Goal: Transaction & Acquisition: Purchase product/service

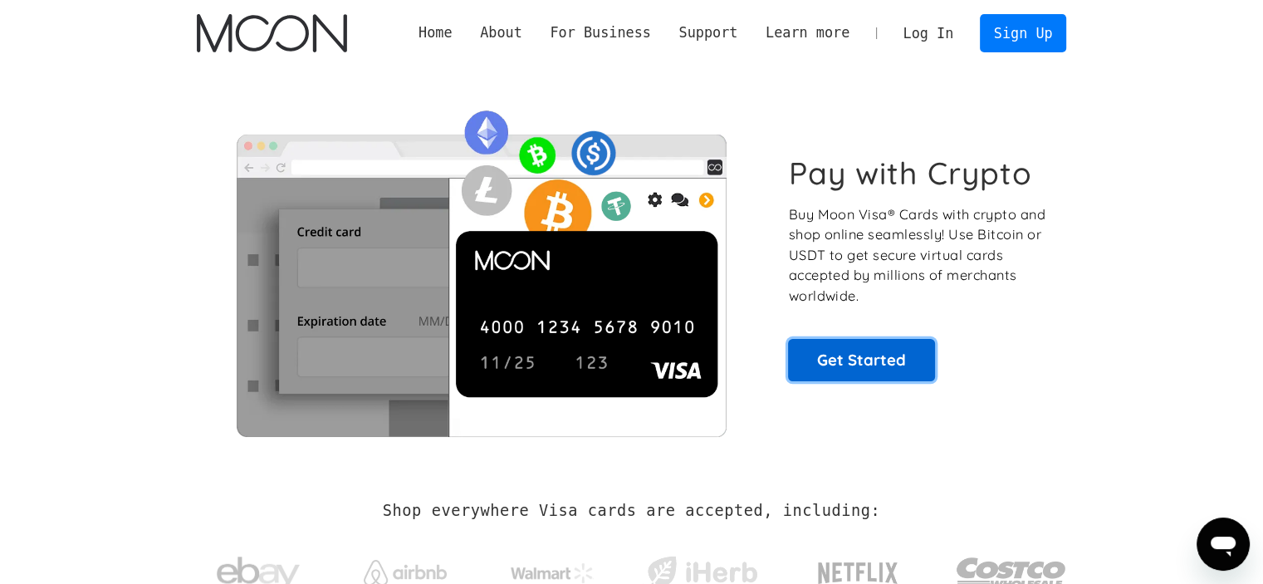
click at [875, 356] on link "Get Started" at bounding box center [861, 360] width 147 height 42
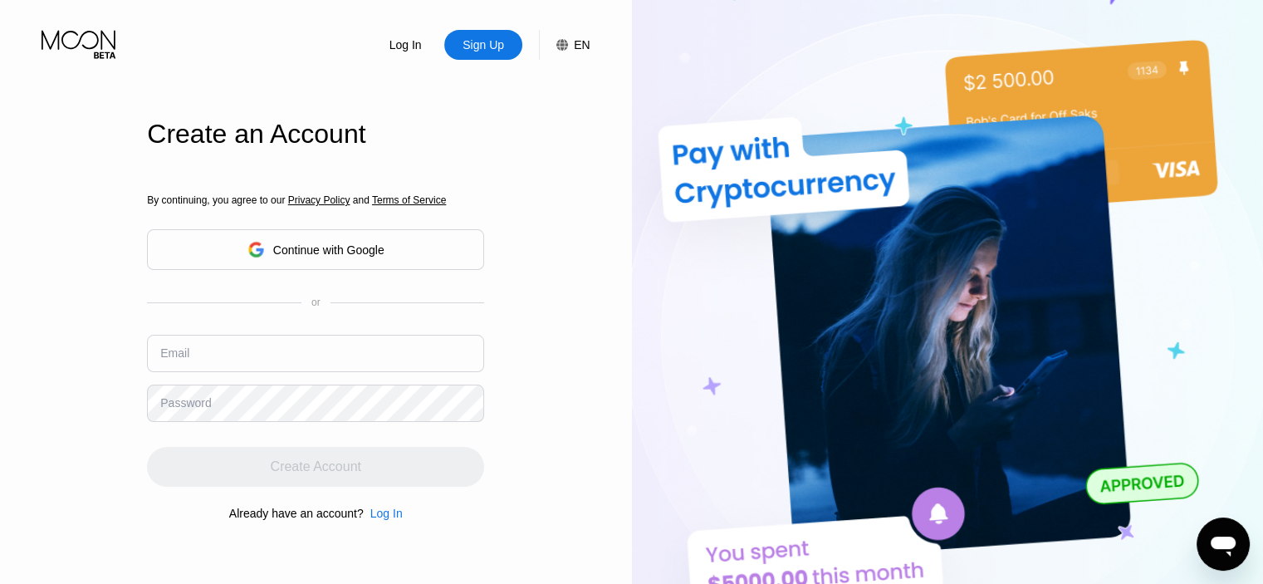
click at [382, 252] on div "Continue with Google" at bounding box center [328, 249] width 111 height 13
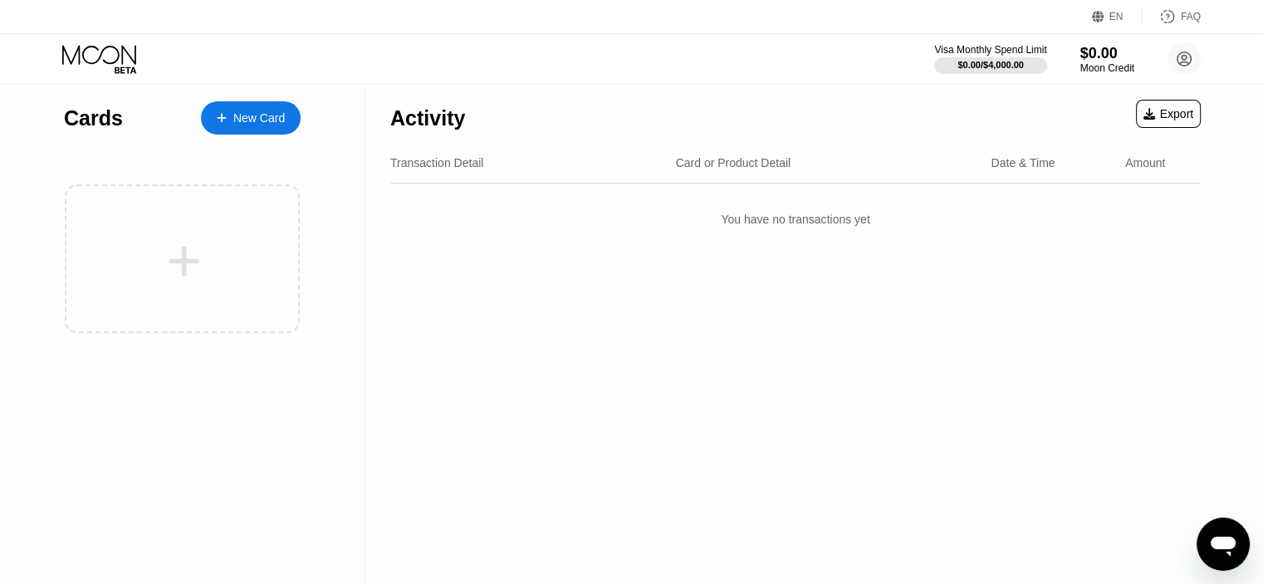
click at [257, 119] on div "New Card" at bounding box center [258, 118] width 51 height 14
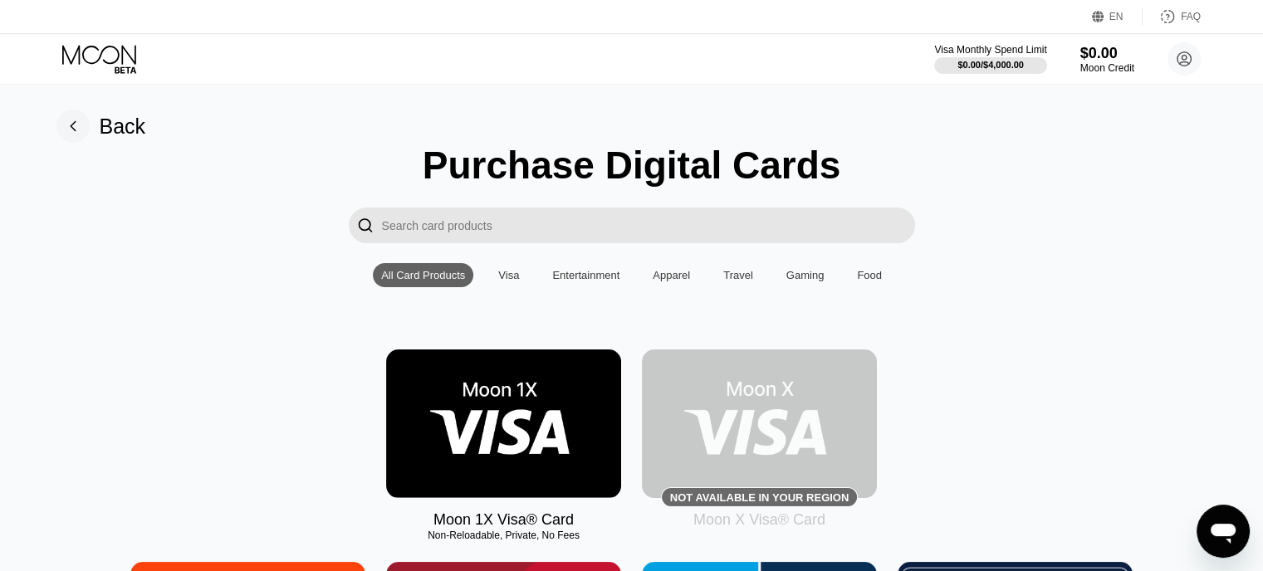
click at [512, 279] on div "Visa" at bounding box center [508, 275] width 21 height 12
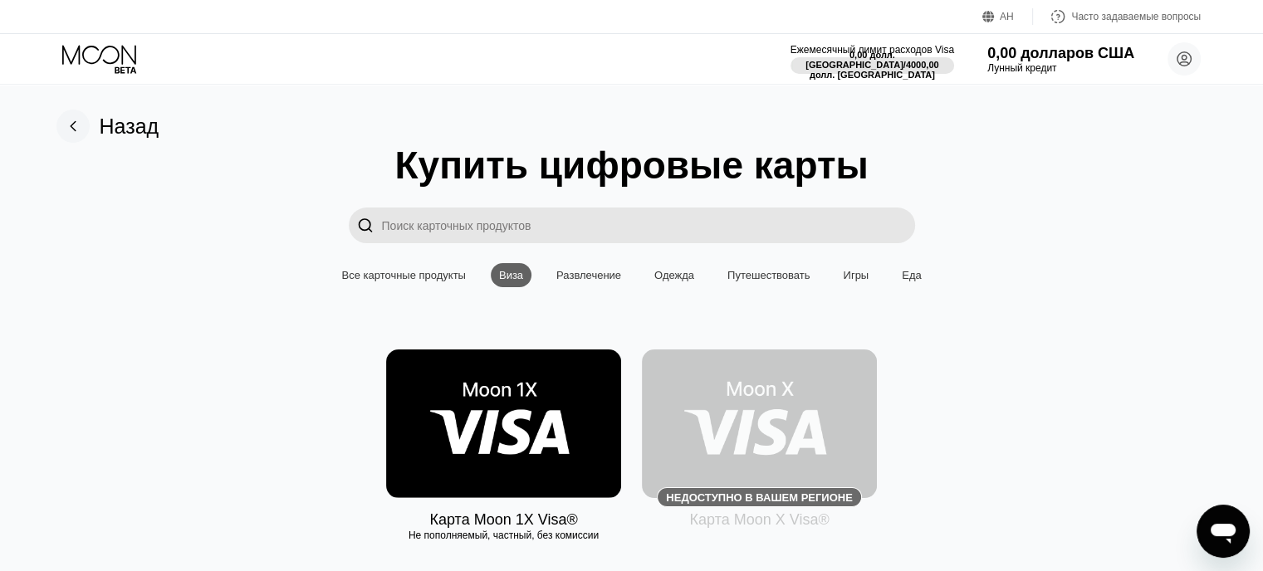
click at [441, 277] on font "Все карточные продукты" at bounding box center [403, 275] width 124 height 12
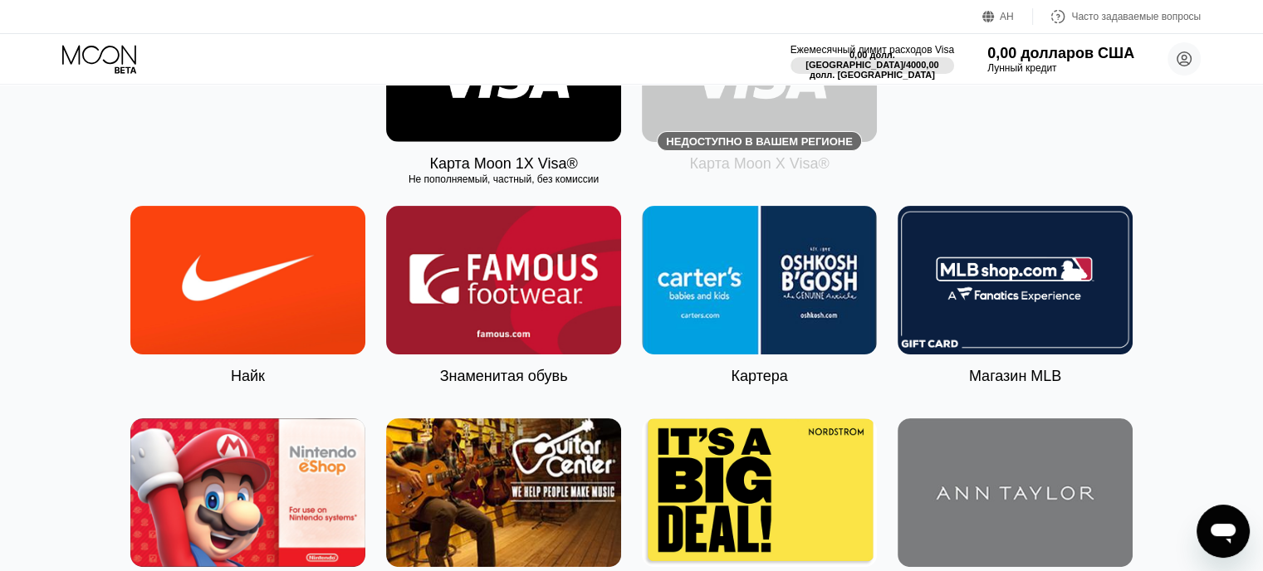
scroll to position [166, 0]
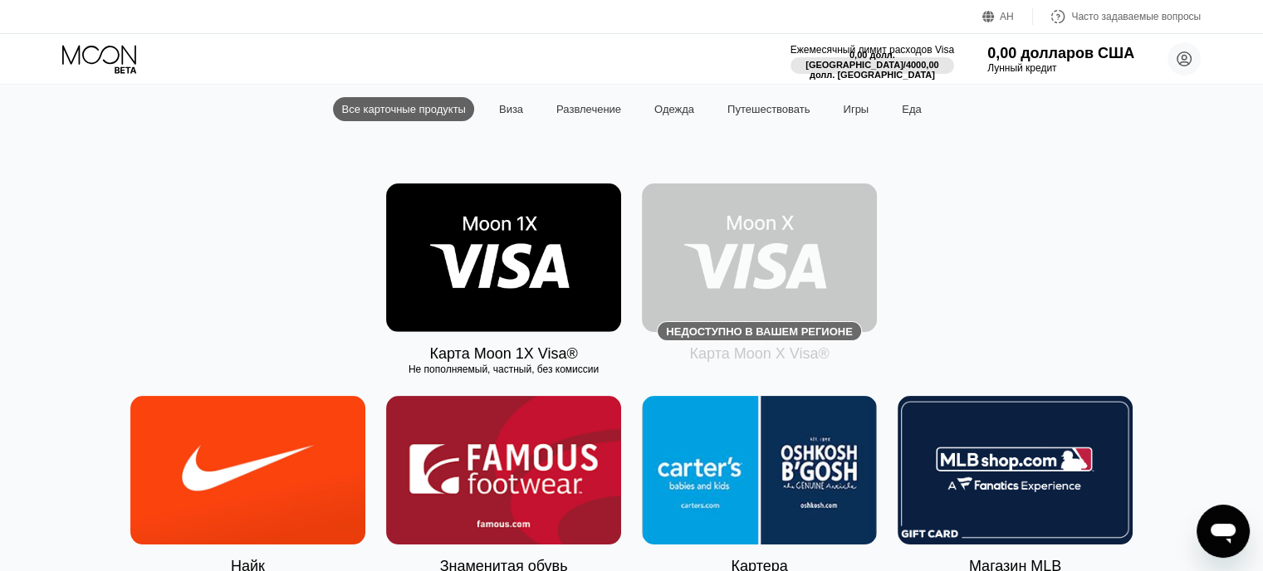
click at [525, 279] on img at bounding box center [503, 258] width 235 height 149
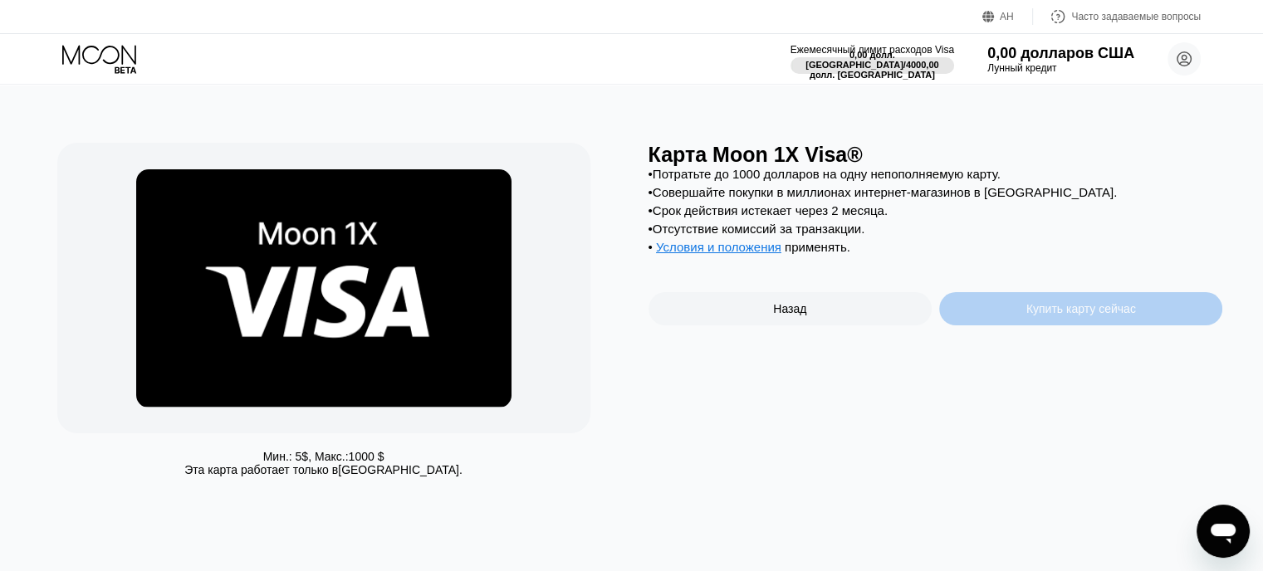
click at [1037, 316] on font "Купить карту сейчас" at bounding box center [1082, 308] width 110 height 13
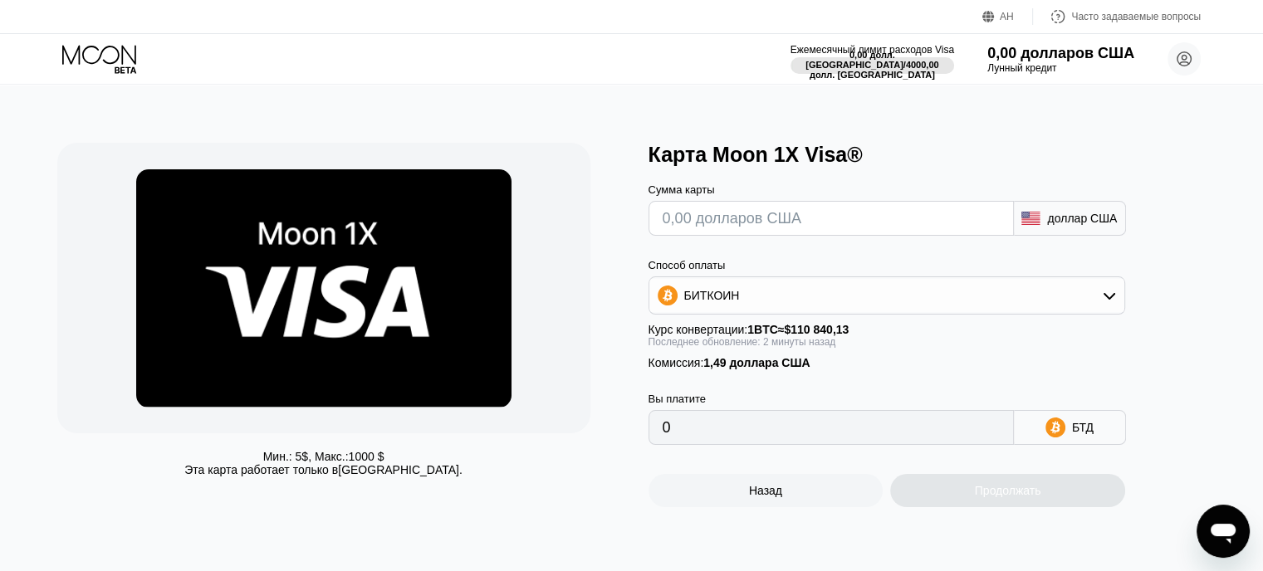
drag, startPoint x: 709, startPoint y: 375, endPoint x: 733, endPoint y: 375, distance: 23.3
click at [733, 370] on font "1,49 доллара США" at bounding box center [757, 362] width 106 height 13
click at [854, 385] on div "Вы платите 0 БТД" at bounding box center [915, 408] width 532 height 76
click at [1083, 307] on div "БИТКОИН" at bounding box center [887, 295] width 475 height 33
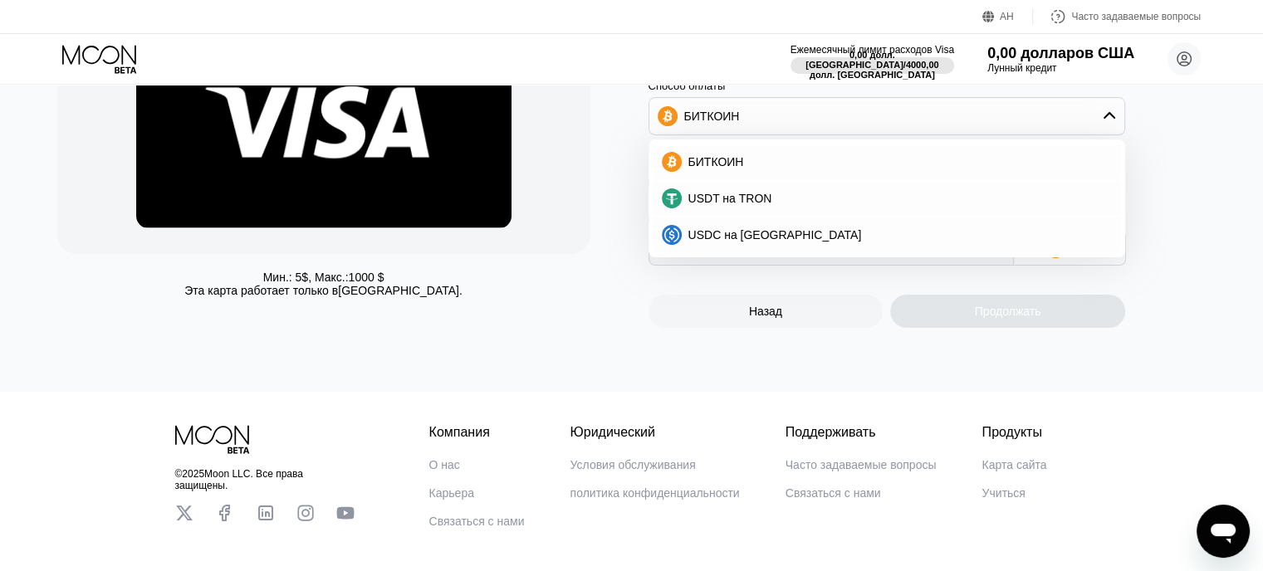
scroll to position [83, 0]
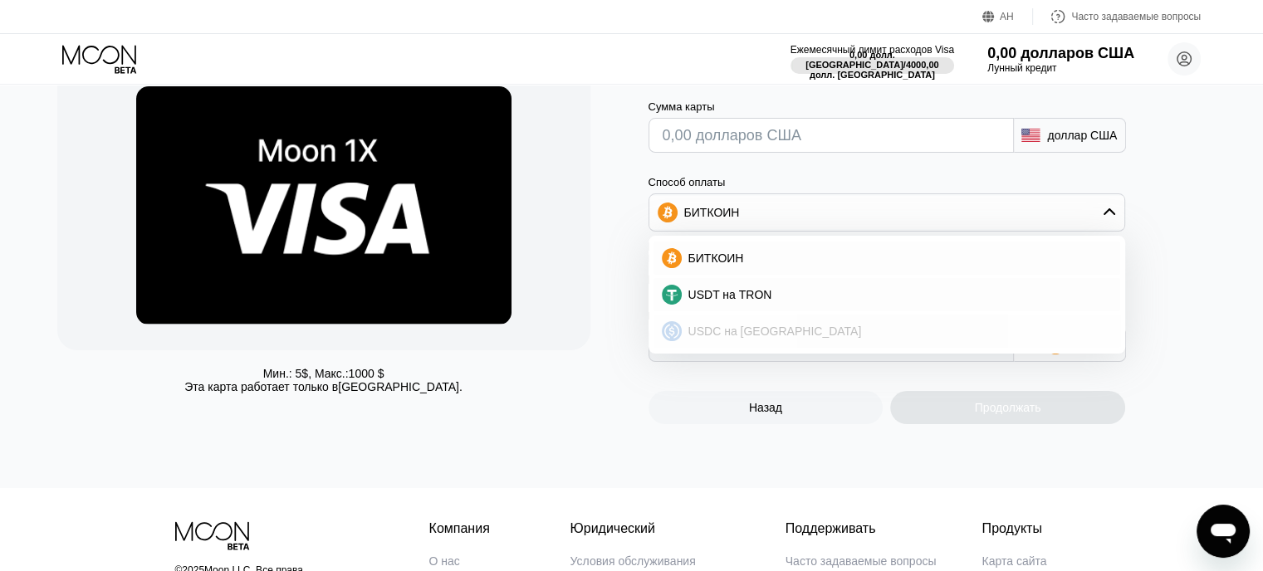
click at [773, 338] on font "USDC на Полигоне" at bounding box center [776, 331] width 174 height 13
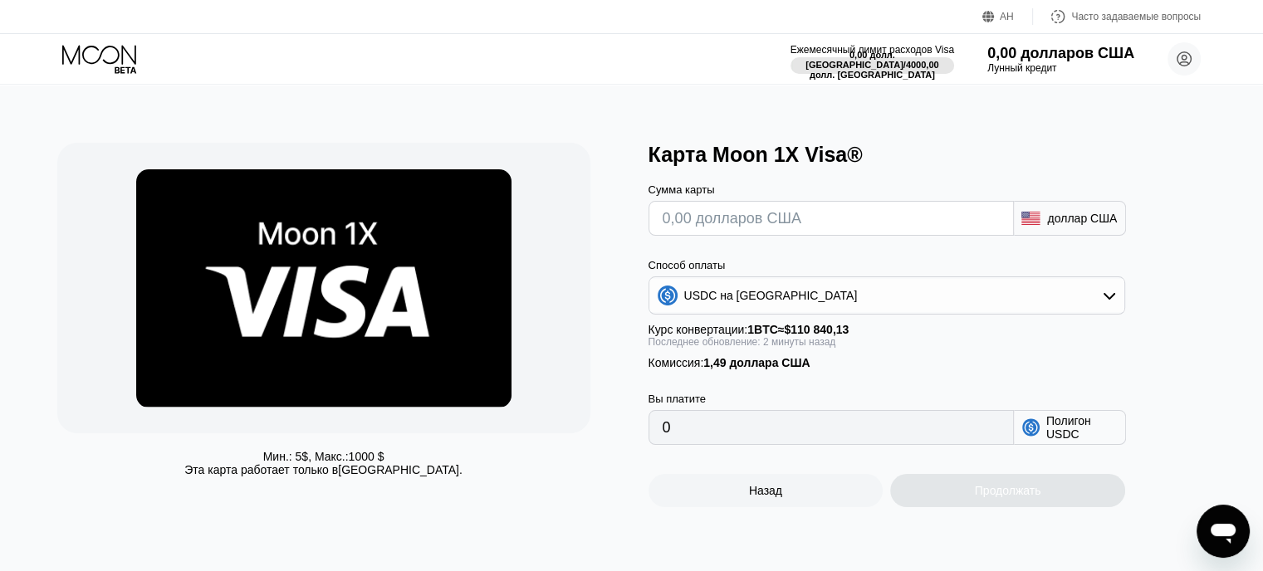
scroll to position [0, 0]
click at [857, 228] on input "text" at bounding box center [831, 218] width 337 height 33
type input "$0"
type input "1.49000000"
click at [1216, 458] on div "Карта Moon 1X Visa® Сумма карты $0 доллар США Способ оплаты USDC на Полигоне Ку…" at bounding box center [936, 325] width 575 height 365
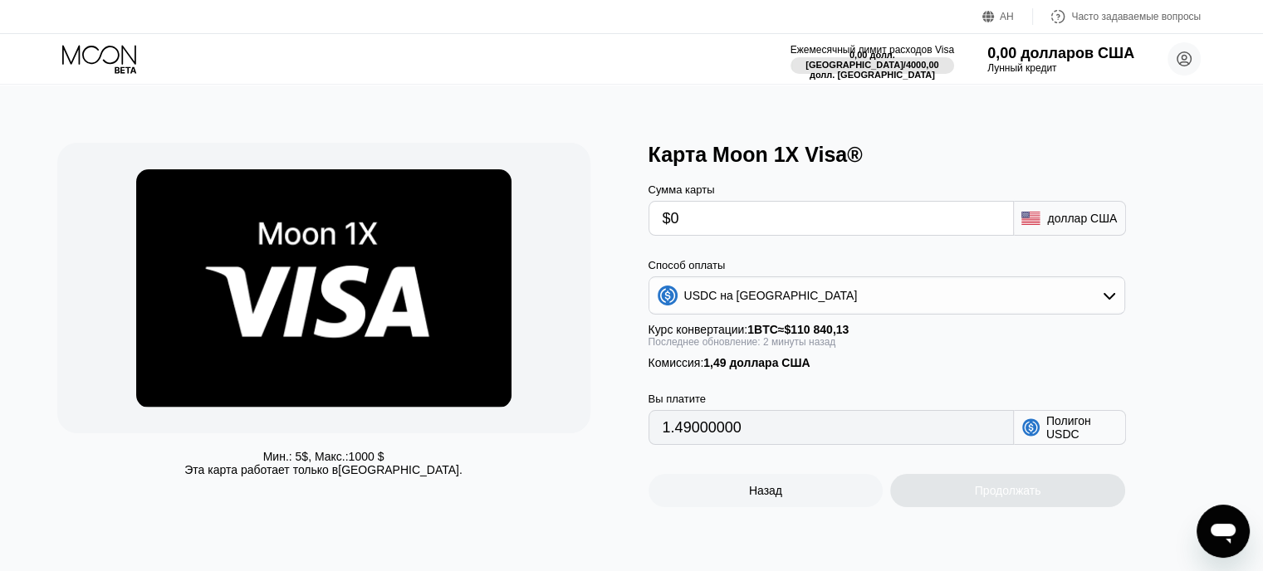
drag, startPoint x: 713, startPoint y: 231, endPoint x: 667, endPoint y: 229, distance: 45.7
click at [667, 229] on input "$0" at bounding box center [831, 218] width 337 height 33
type input "$2"
type input "3.49000000"
drag, startPoint x: 718, startPoint y: 221, endPoint x: 662, endPoint y: 226, distance: 55.9
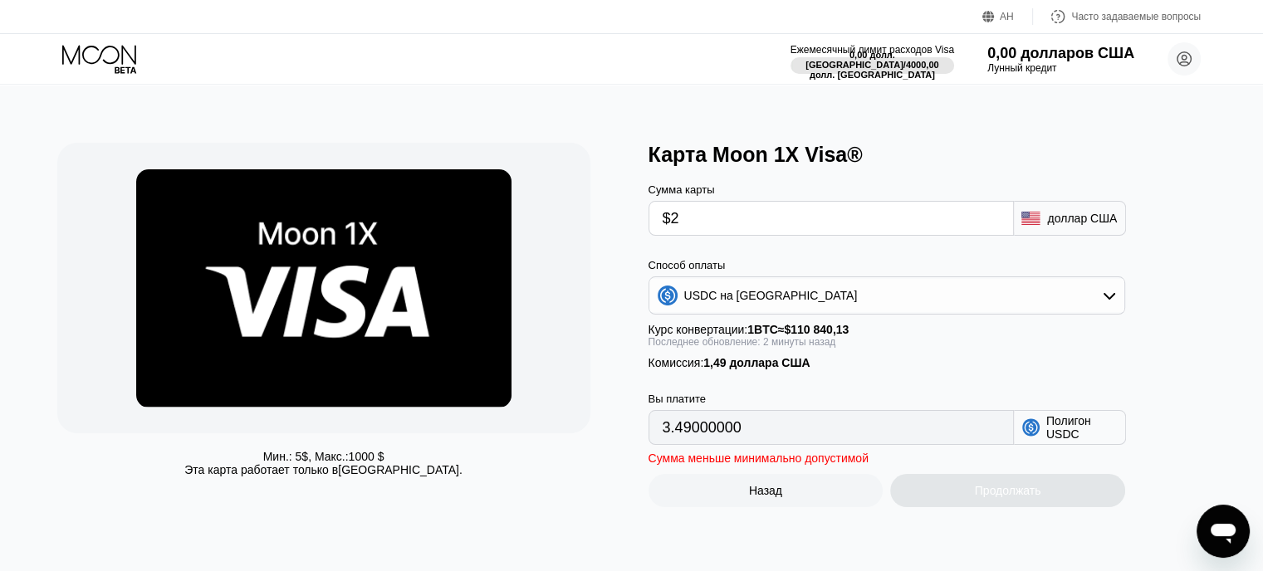
click at [663, 226] on input "$2" at bounding box center [831, 218] width 337 height 33
type input "$5"
type input "6.49000000"
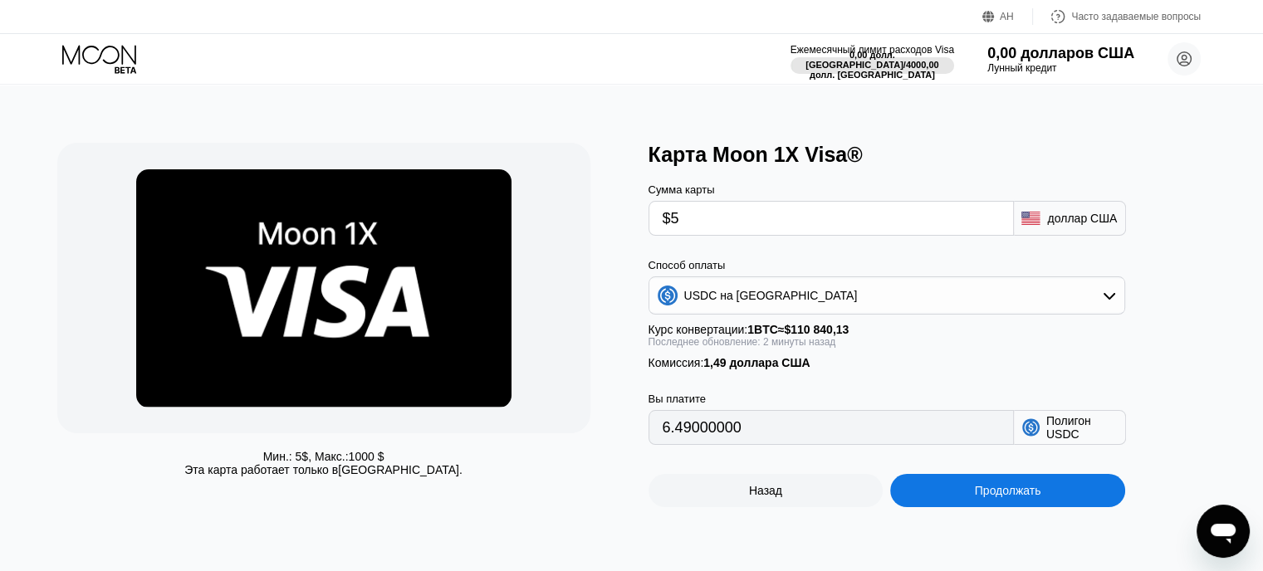
click at [656, 224] on div "$5" at bounding box center [831, 218] width 365 height 35
type input "$4"
type input "5.49000000"
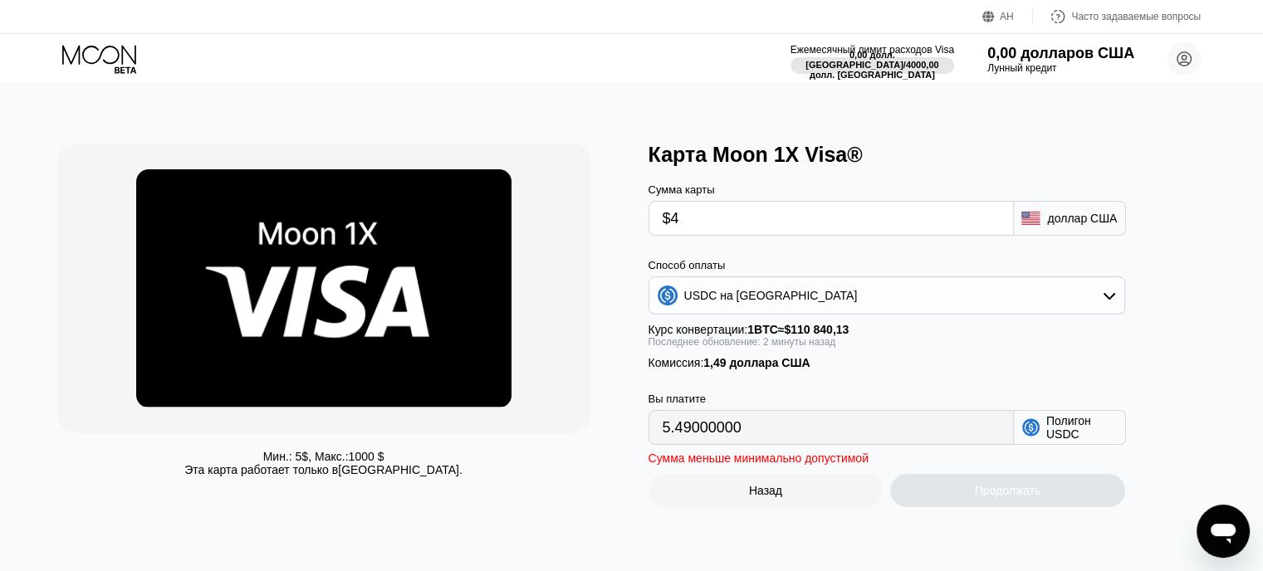
type input "$4"
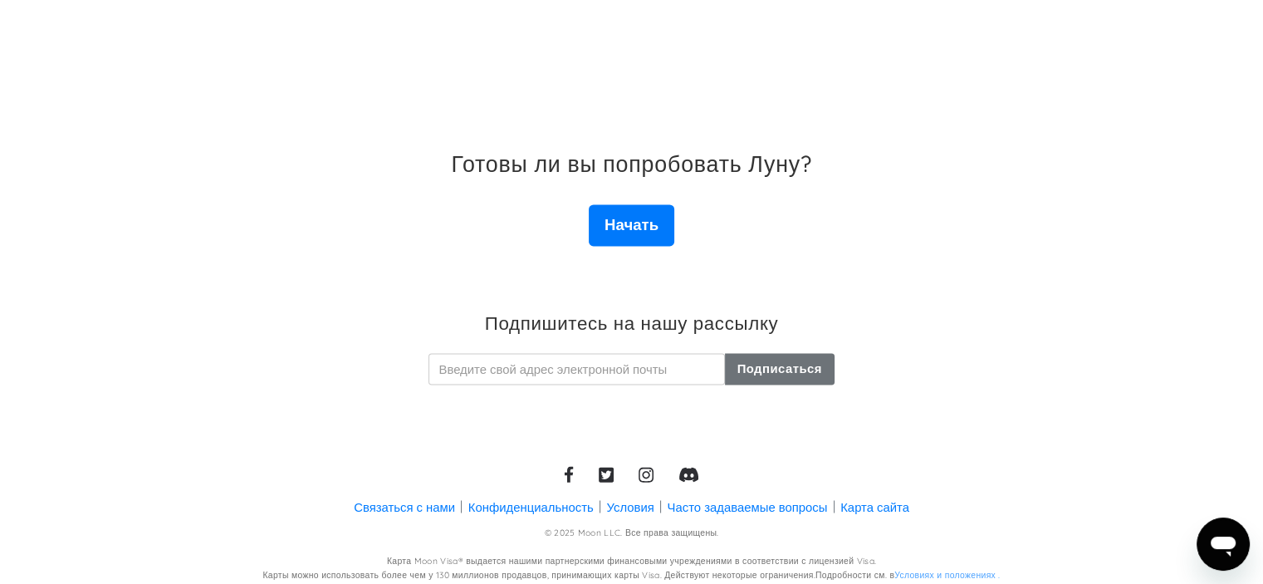
scroll to position [2782, 0]
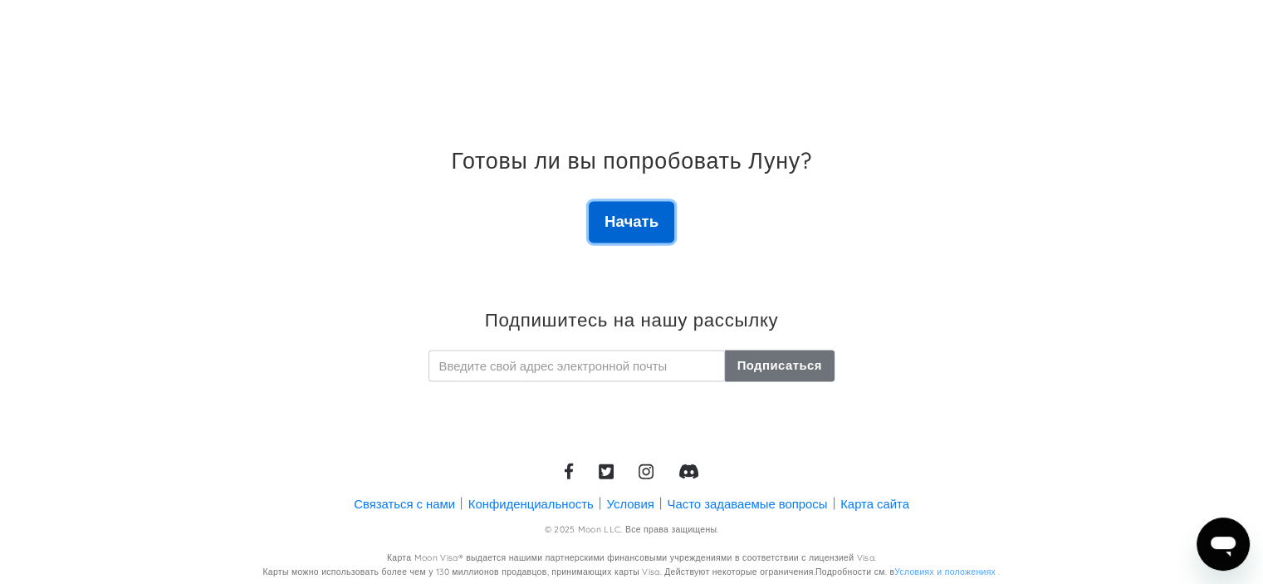
click at [624, 219] on font "Начать" at bounding box center [632, 221] width 54 height 20
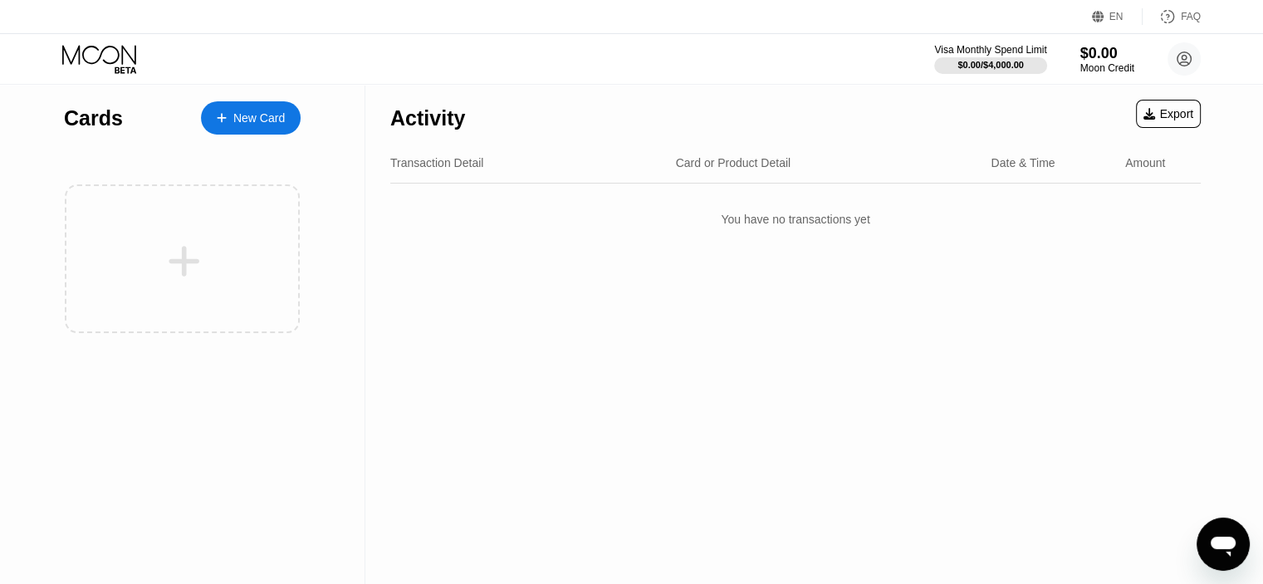
click at [269, 121] on div "New Card" at bounding box center [258, 118] width 51 height 14
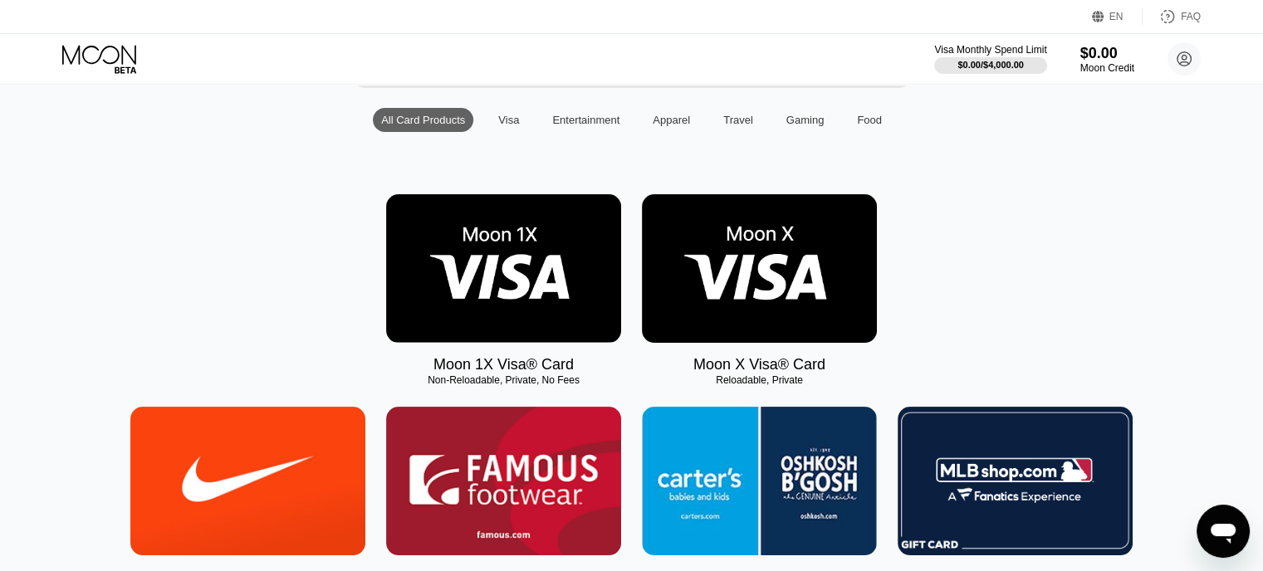
scroll to position [166, 0]
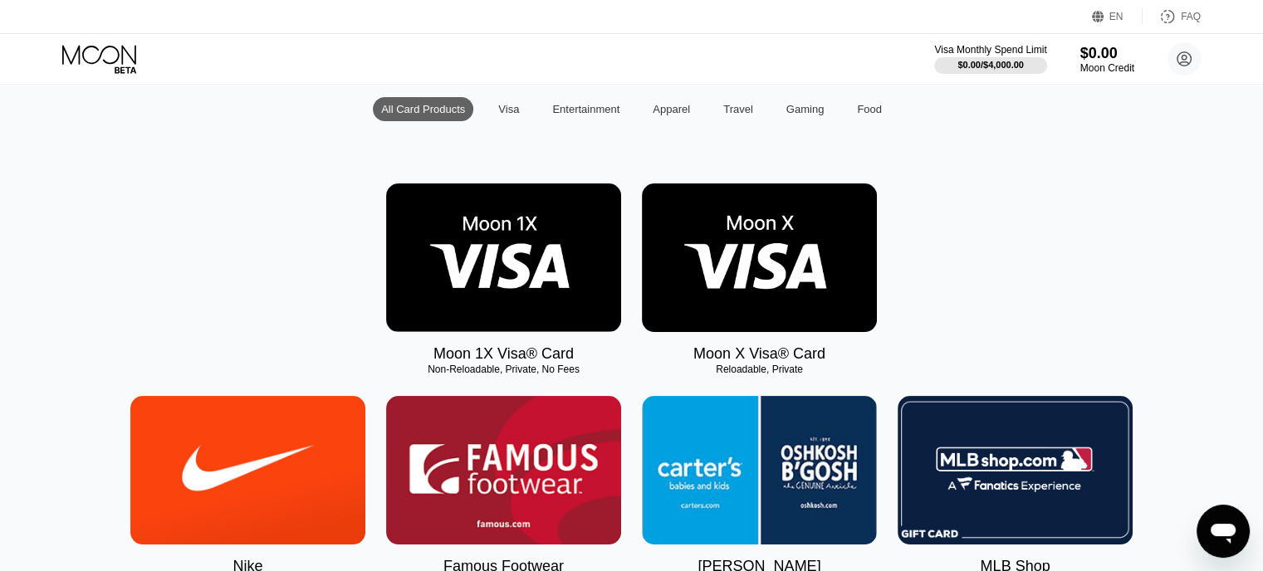
click at [563, 252] on img at bounding box center [503, 258] width 235 height 149
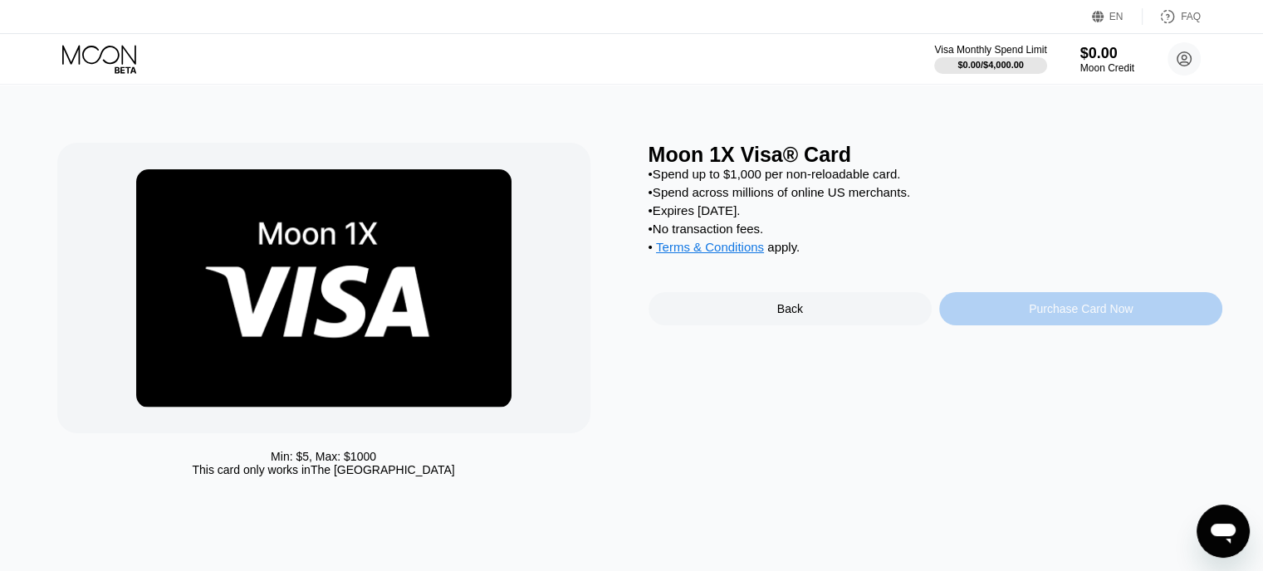
click at [1050, 316] on div "Purchase Card Now" at bounding box center [1081, 308] width 104 height 13
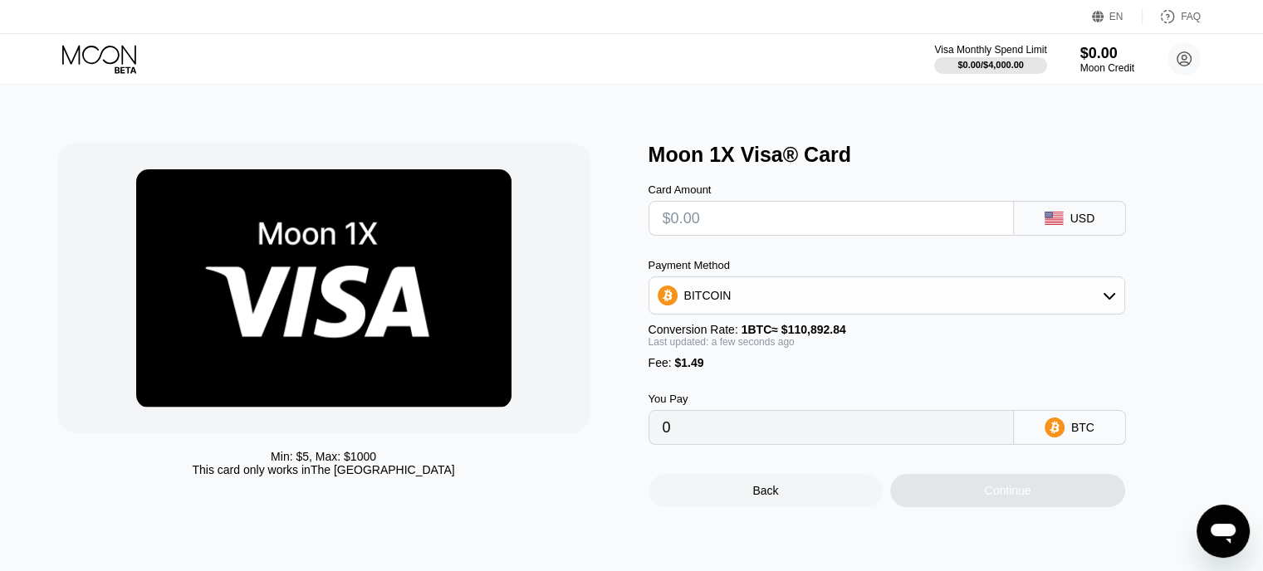
click at [748, 233] on input "text" at bounding box center [831, 218] width 337 height 33
click at [734, 306] on div "BITCOIN" at bounding box center [887, 295] width 475 height 33
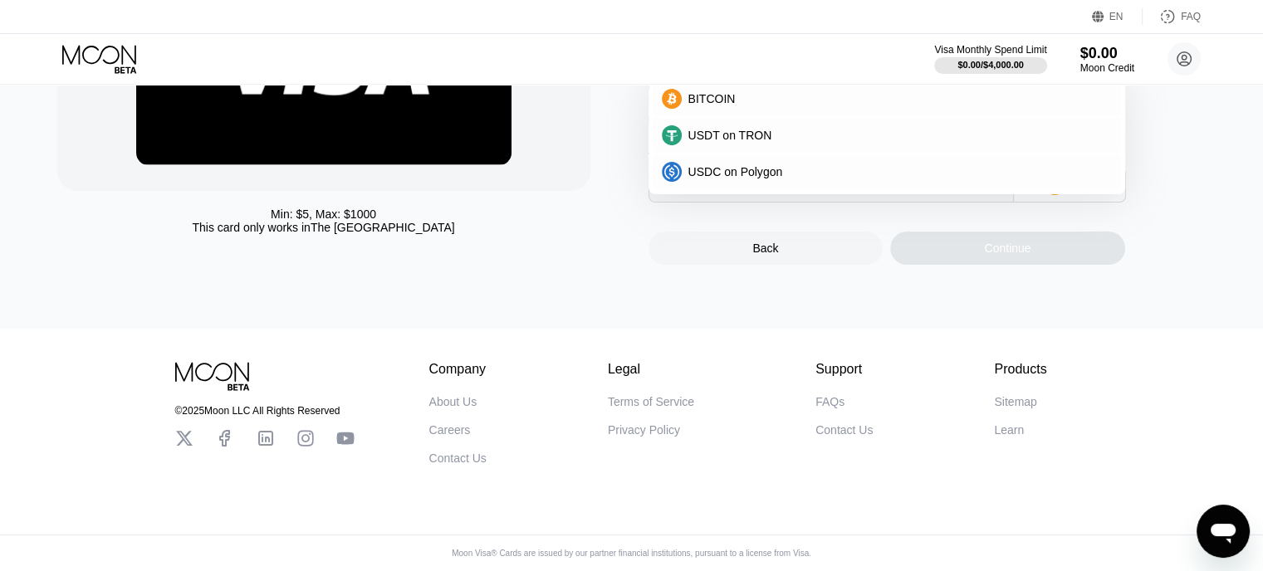
scroll to position [83, 0]
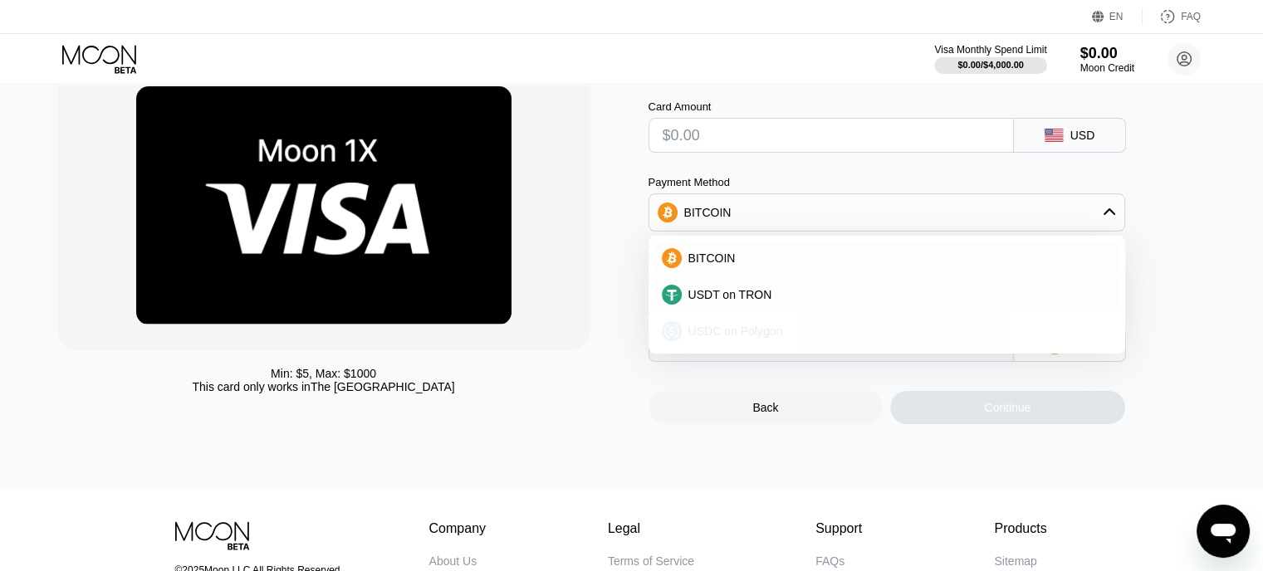
click at [751, 337] on span "USDC on Polygon" at bounding box center [736, 331] width 95 height 13
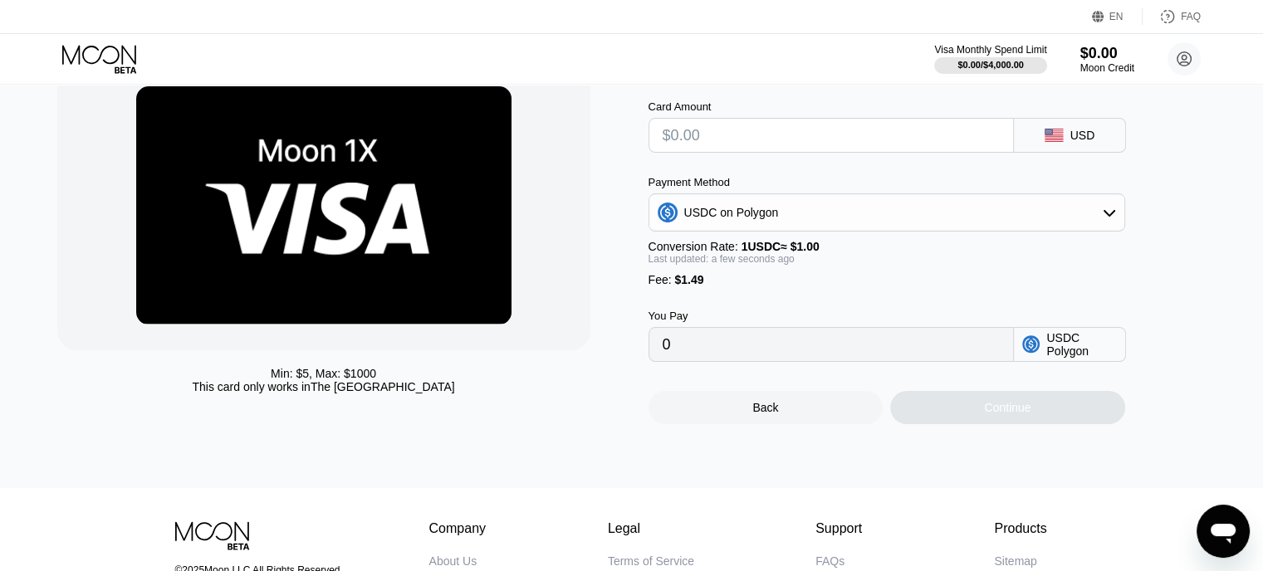
click at [711, 358] on input "0" at bounding box center [831, 344] width 337 height 33
click at [698, 140] on input "text" at bounding box center [831, 135] width 337 height 33
type input "$1"
type input "2.49000000"
drag, startPoint x: 698, startPoint y: 140, endPoint x: 601, endPoint y: 134, distance: 97.4
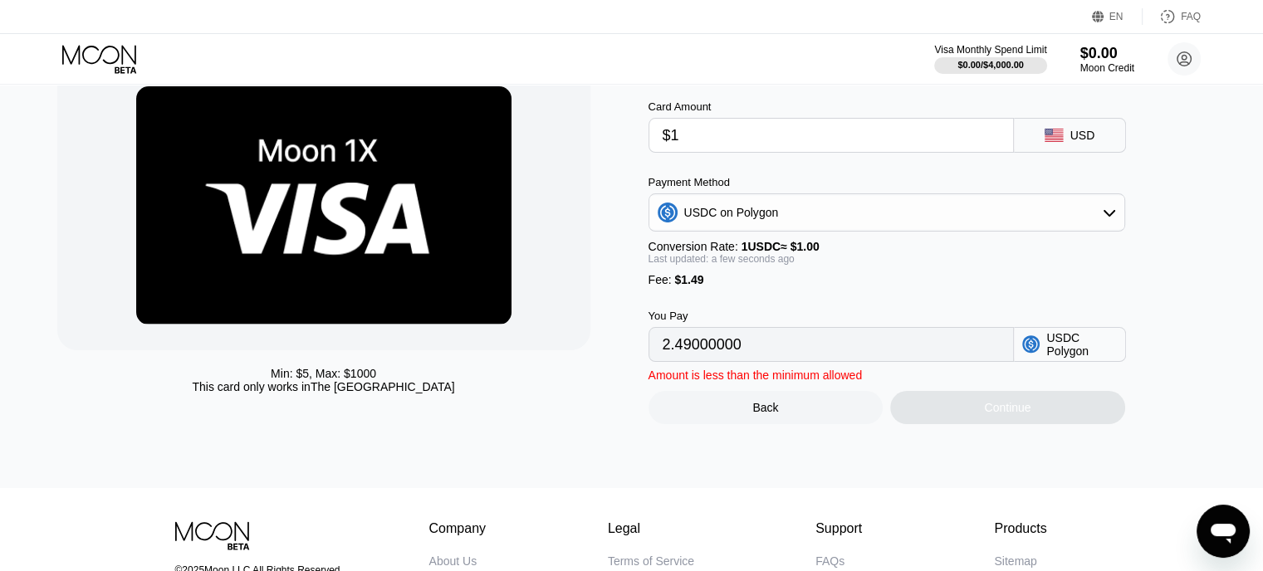
click at [601, 134] on div "Min: $ 5 , Max: $ 1000 This card only works in The United States Moon 1X Visa® …" at bounding box center [632, 242] width 1150 height 365
type input "$2"
type input "3.49000000"
drag, startPoint x: 704, startPoint y: 145, endPoint x: 615, endPoint y: 145, distance: 89.7
click at [615, 145] on div "Min: $ 5 , Max: $ 1000 This card only works in The United States Moon 1X Visa® …" at bounding box center [632, 242] width 1150 height 365
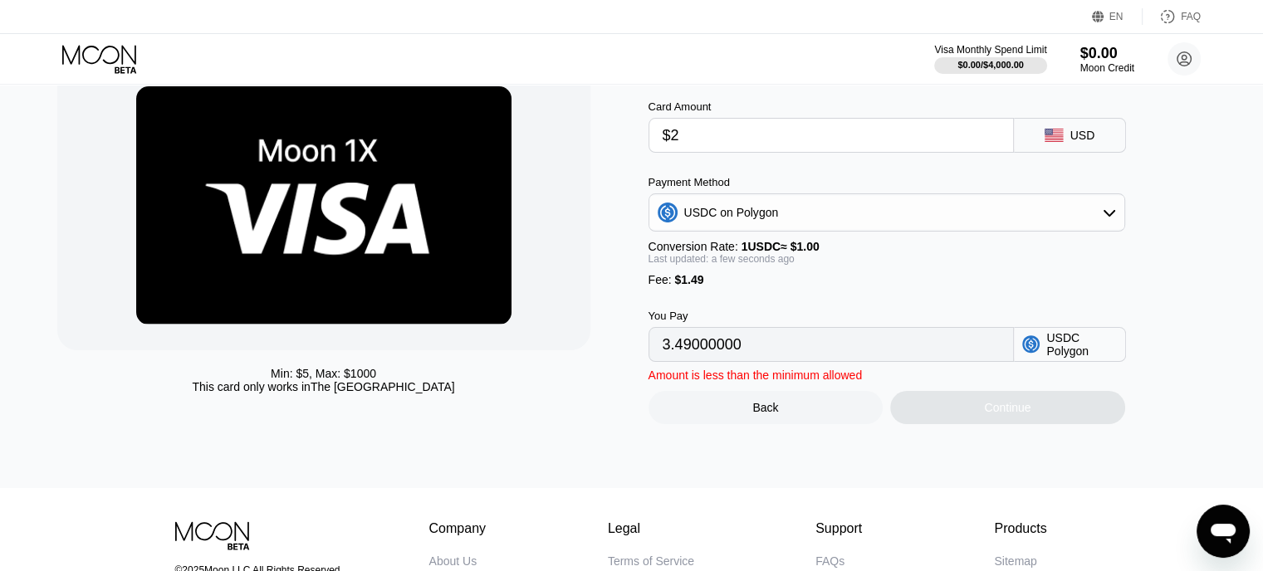
type input "$3"
type input "4.49000000"
drag, startPoint x: 699, startPoint y: 149, endPoint x: 606, endPoint y: 142, distance: 92.4
click at [606, 143] on div "Min: $ 5 , Max: $ 1000 This card only works in The United States Moon 1X Visa® …" at bounding box center [632, 242] width 1150 height 365
type input "$4"
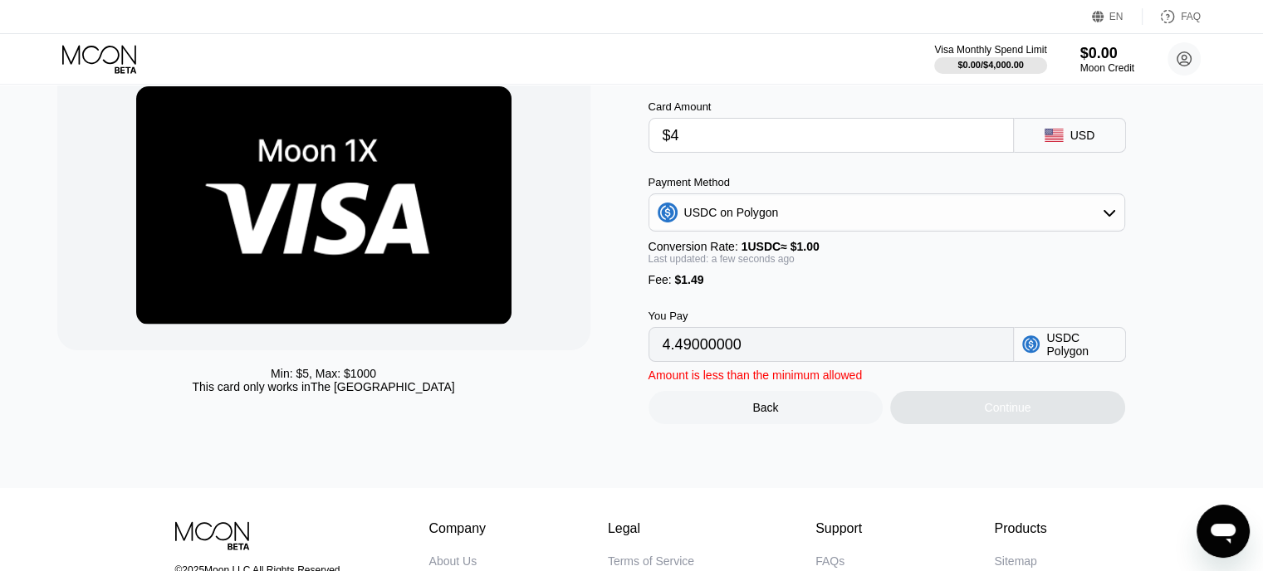
type input "5.49000000"
drag, startPoint x: 695, startPoint y: 143, endPoint x: 619, endPoint y: 146, distance: 76.5
click at [619, 146] on div "Min: $ 5 , Max: $ 1000 This card only works in The United States Moon 1X Visa® …" at bounding box center [632, 242] width 1150 height 365
type input "$5"
type input "6.49000000"
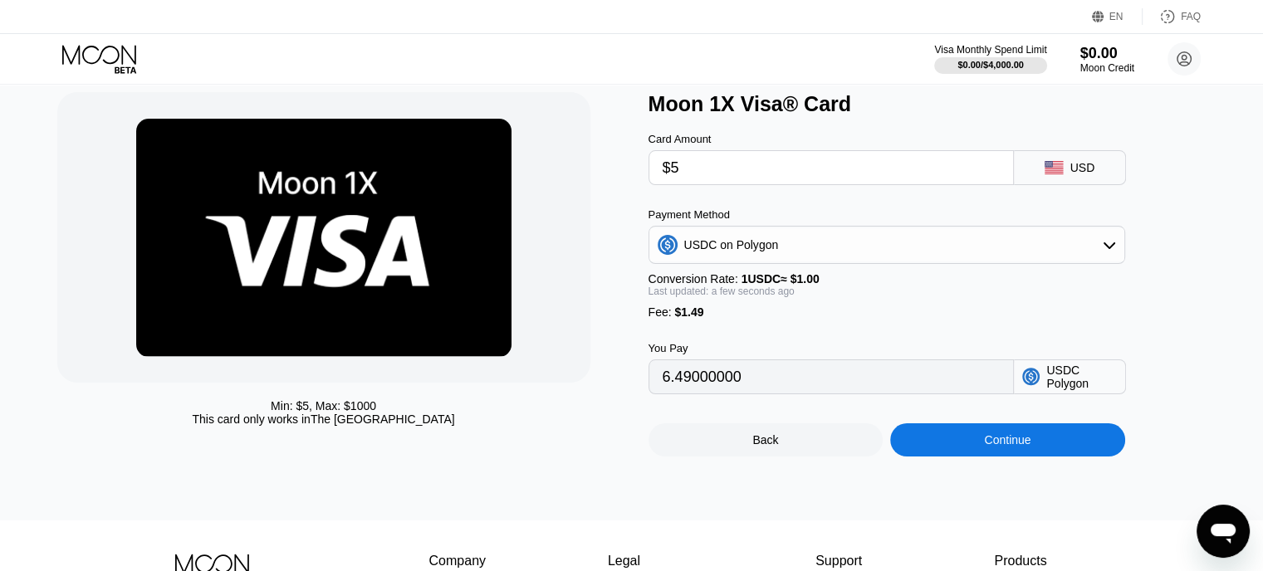
scroll to position [0, 0]
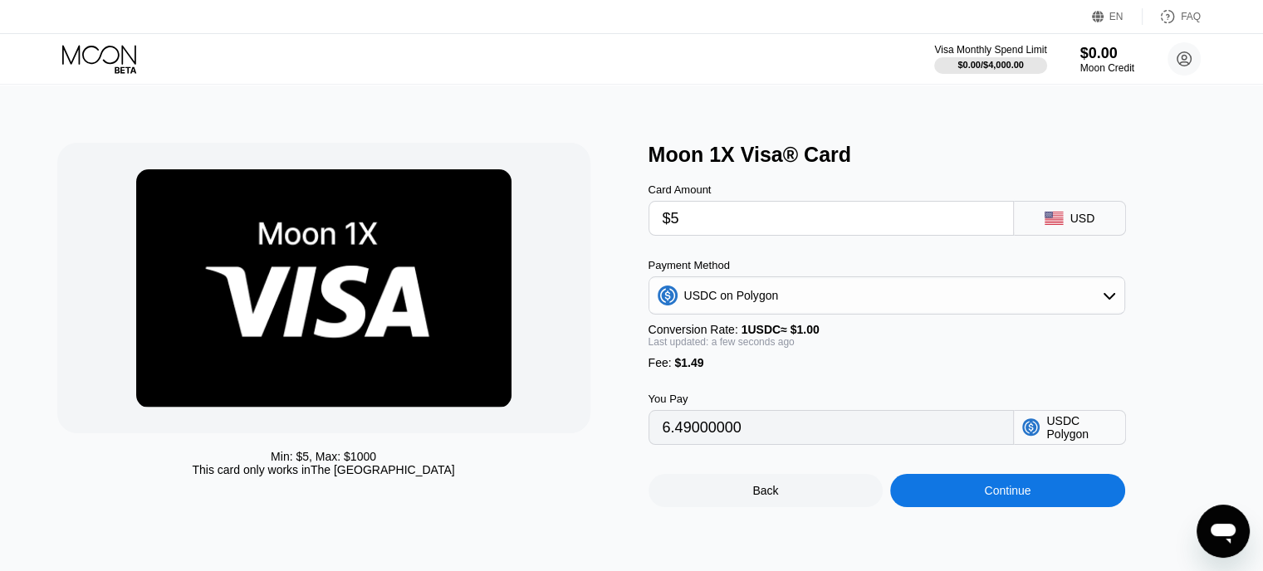
type input "$5"
click at [323, 460] on div "Min: $ 5 , Max: $ 1000" at bounding box center [323, 456] width 105 height 13
click at [997, 69] on div "$0.00 / $4,000.00" at bounding box center [990, 65] width 67 height 10
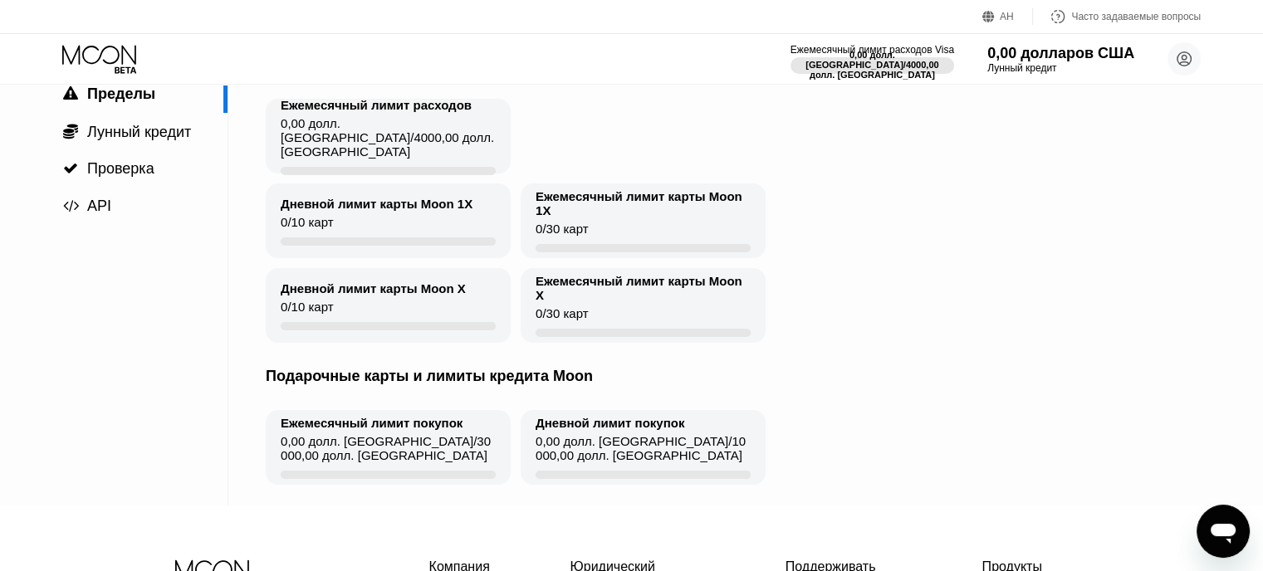
click at [370, 324] on div "Дневной лимит карты Moon X 0 / 10 карт" at bounding box center [388, 305] width 245 height 75
click at [367, 159] on div "0,00 долл. США / 4000,00 долл. [GEOGRAPHIC_DATA]" at bounding box center [388, 141] width 215 height 51
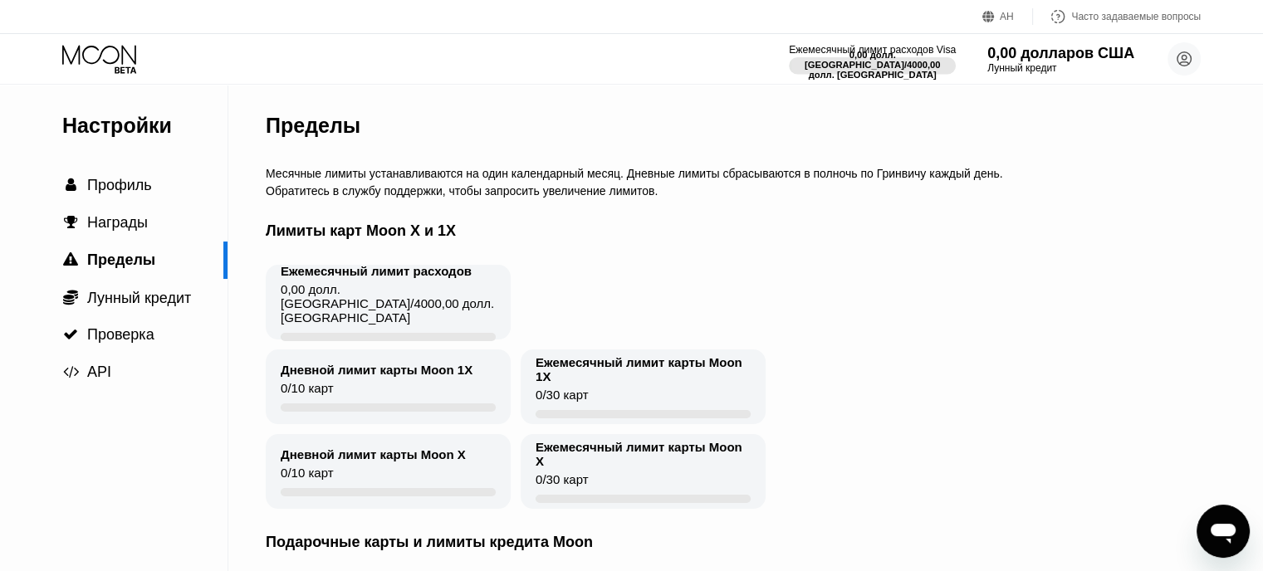
click at [880, 62] on font "4000,00 долл. [GEOGRAPHIC_DATA]" at bounding box center [875, 70] width 135 height 20
click at [123, 314] on div " Лунный кредит" at bounding box center [114, 297] width 228 height 37
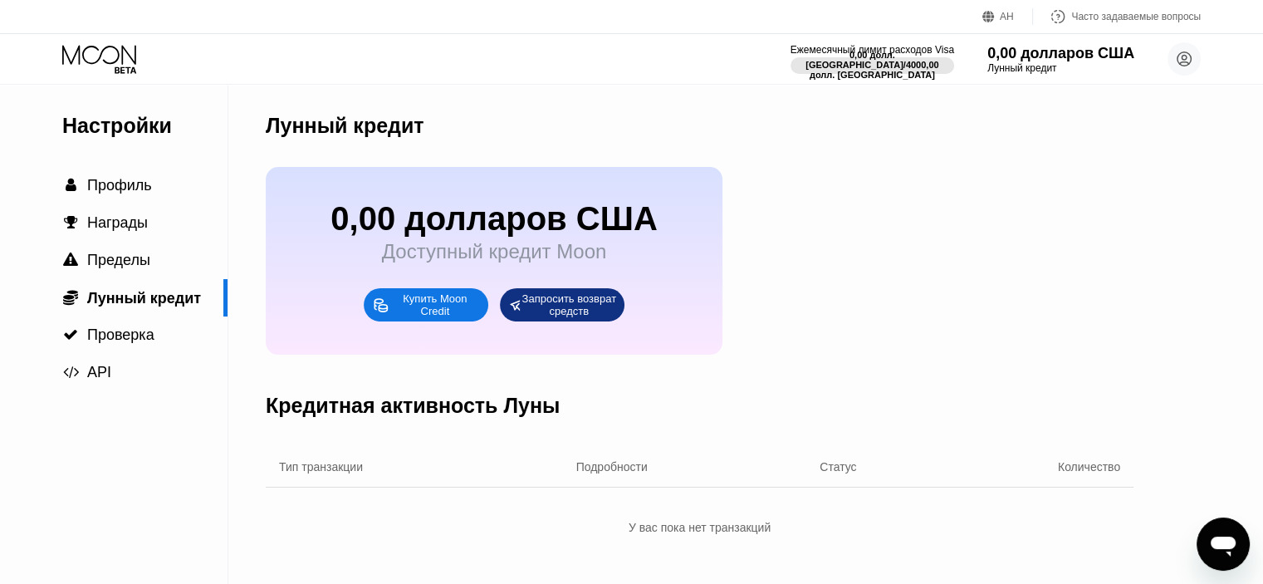
click at [449, 317] on font "Купить Moon Credit" at bounding box center [436, 304] width 67 height 25
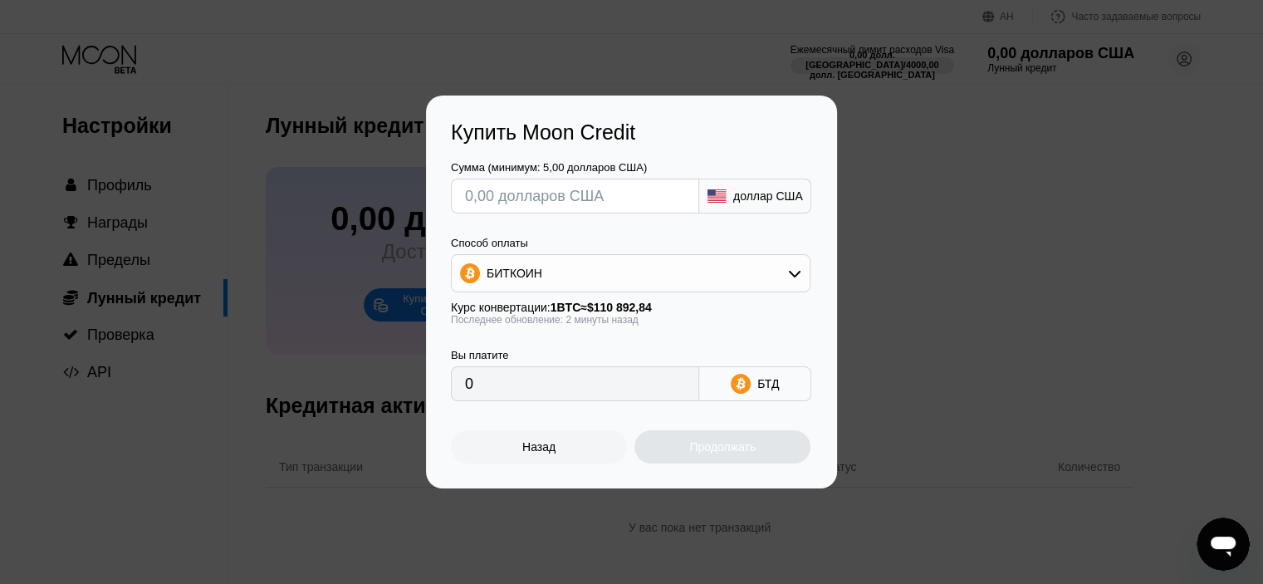
click at [571, 199] on input "text" at bounding box center [575, 195] width 220 height 33
click at [1030, 287] on div "Купить Moon Credit Сумма (минимум: 5,00 долларов США) доллар США Способ оплаты …" at bounding box center [631, 292] width 1263 height 393
click at [578, 456] on div "Назад" at bounding box center [539, 446] width 176 height 33
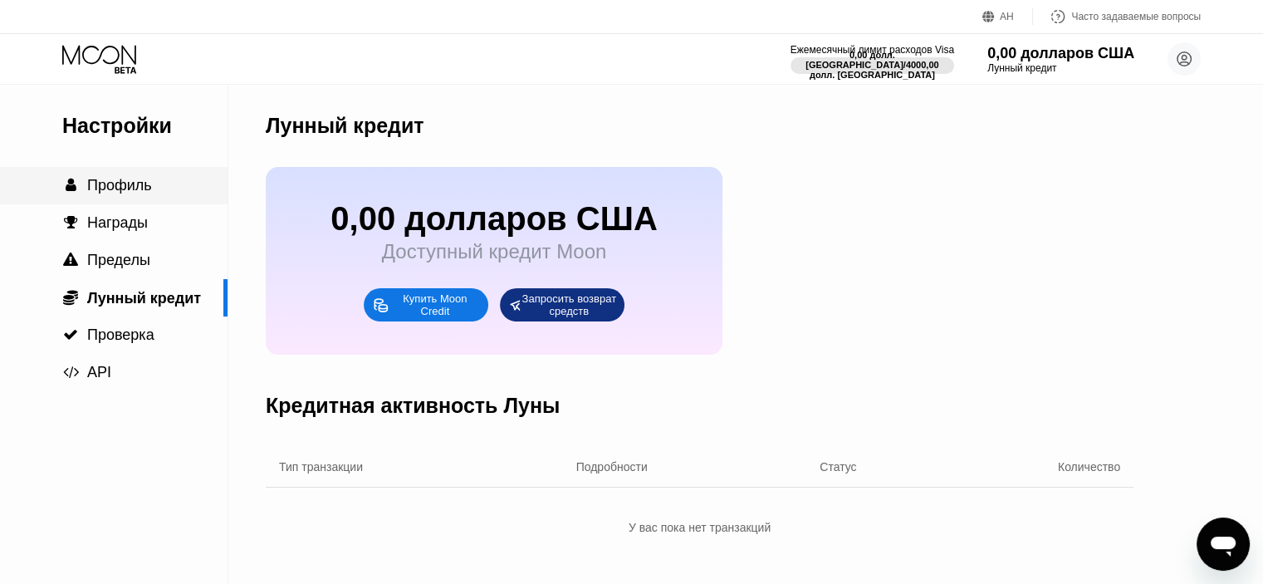
click at [115, 194] on font "Профиль" at bounding box center [119, 185] width 65 height 17
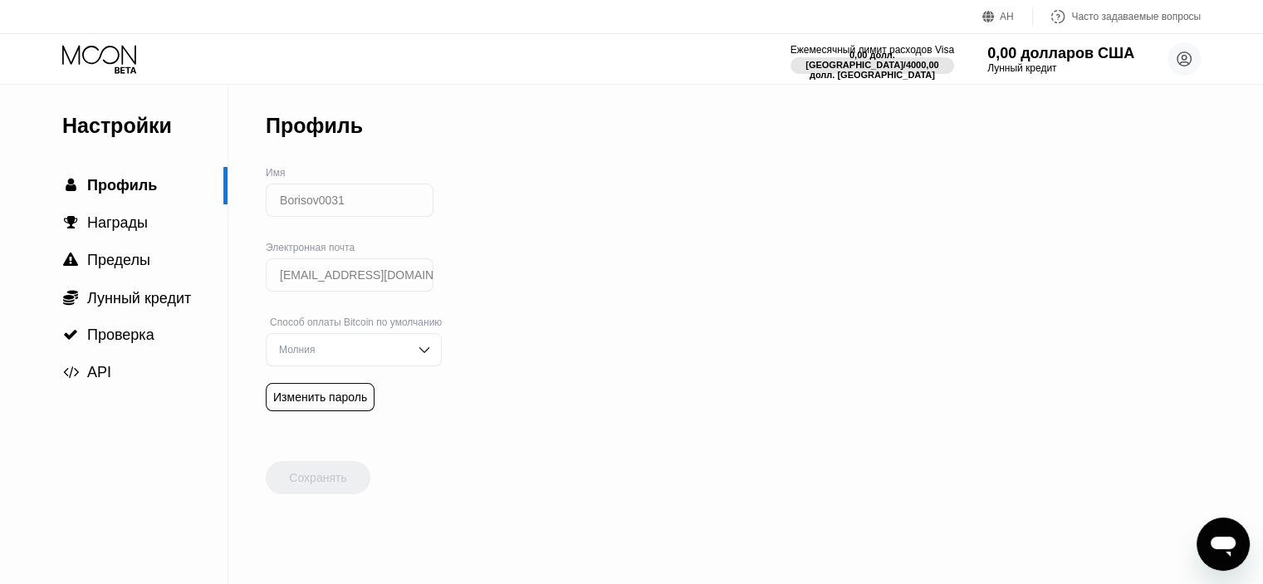
click at [1120, 21] on font "Часто задаваемые вопросы" at bounding box center [1136, 17] width 130 height 12
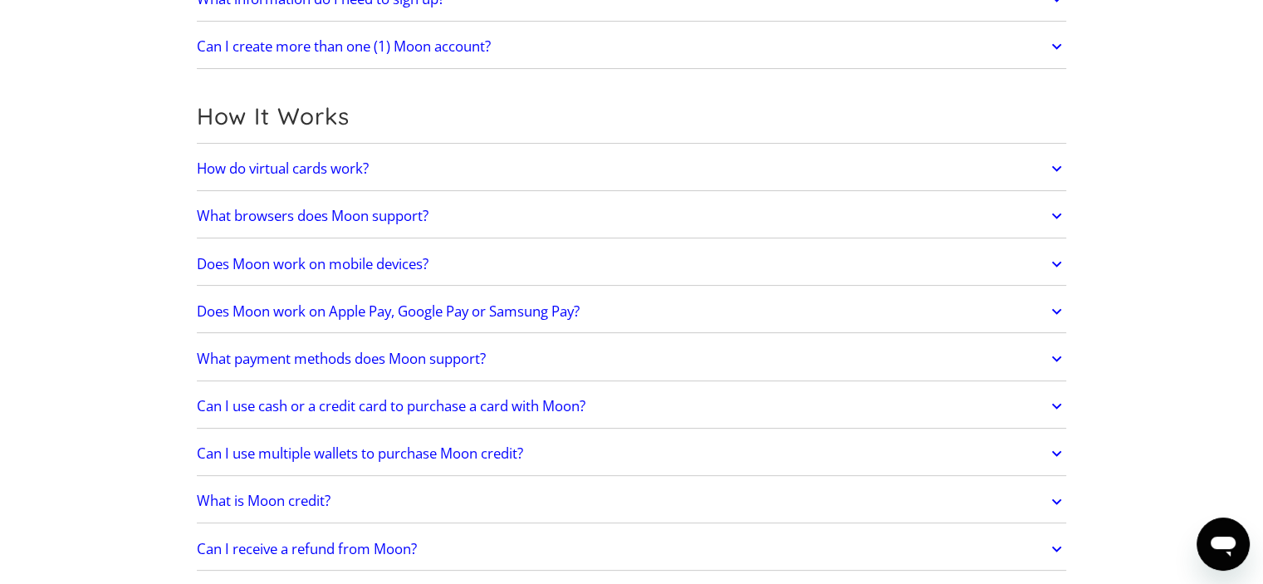
scroll to position [498, 0]
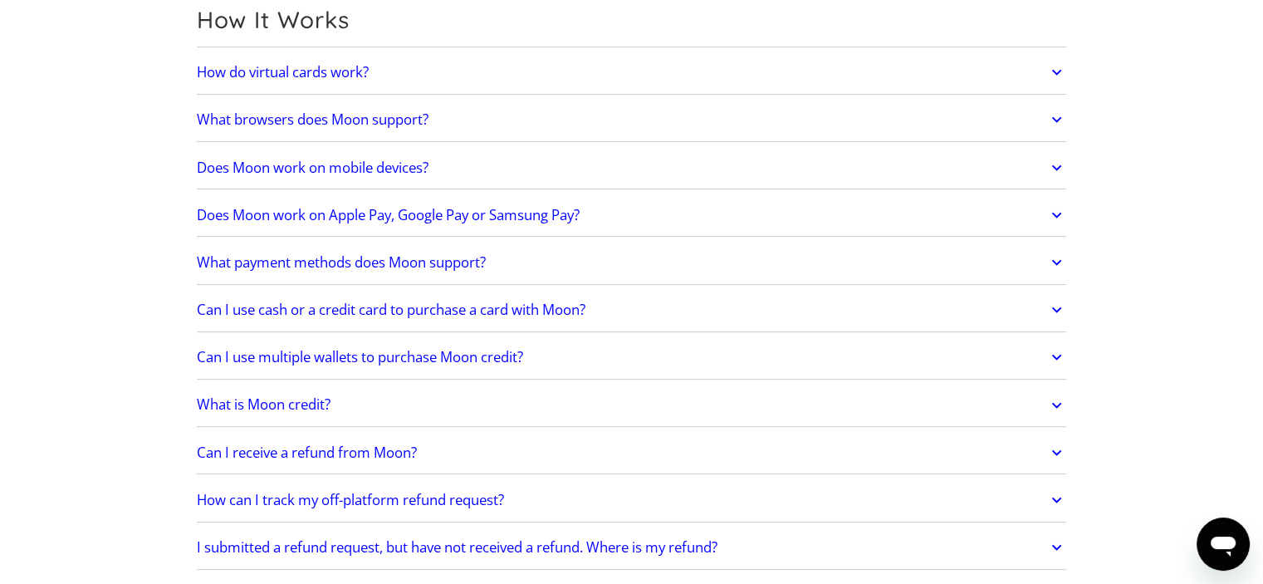
drag, startPoint x: 728, startPoint y: 199, endPoint x: 706, endPoint y: 124, distance: 78.0
drag, startPoint x: 706, startPoint y: 124, endPoint x: 1222, endPoint y: 279, distance: 538.7
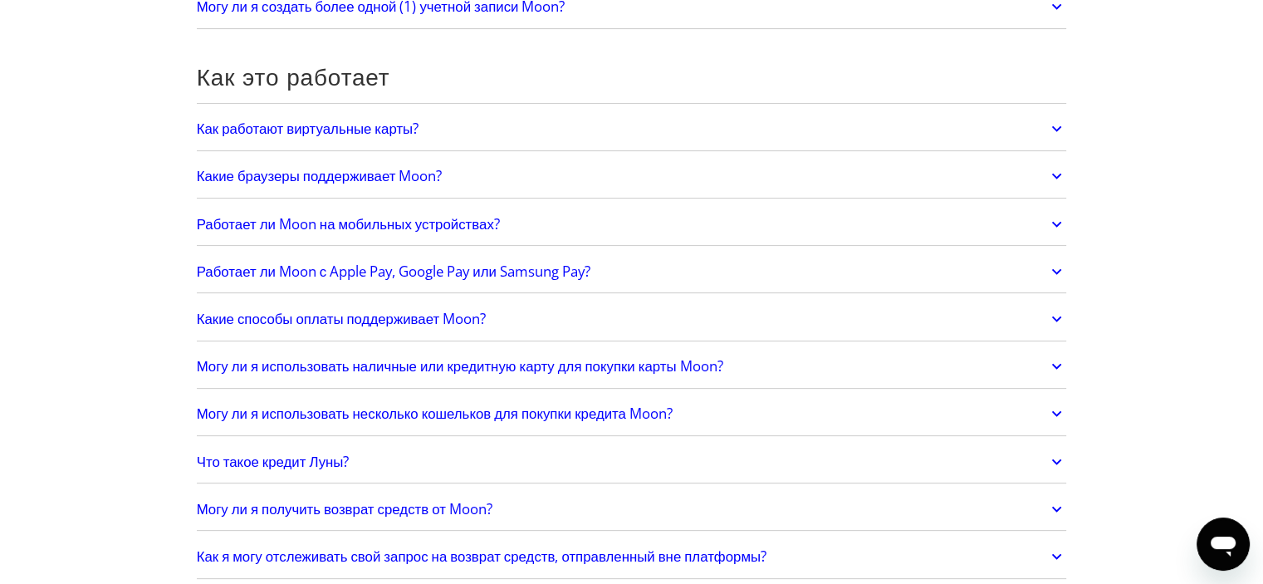
scroll to position [419, 0]
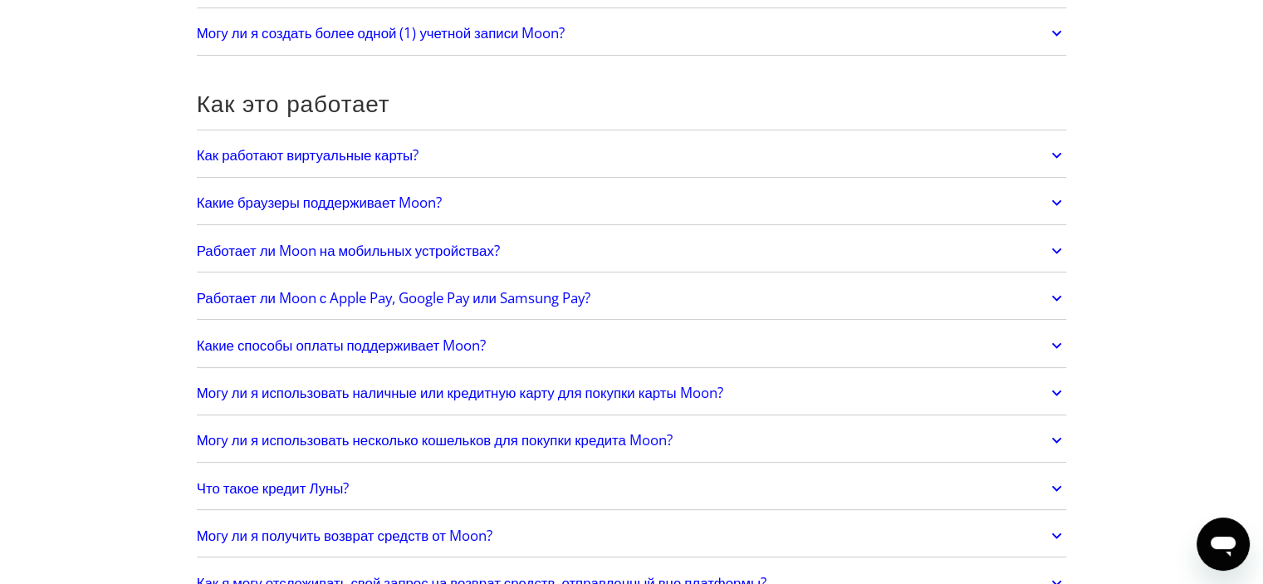
click at [458, 155] on link "Как работают виртуальные карты?" at bounding box center [632, 155] width 870 height 35
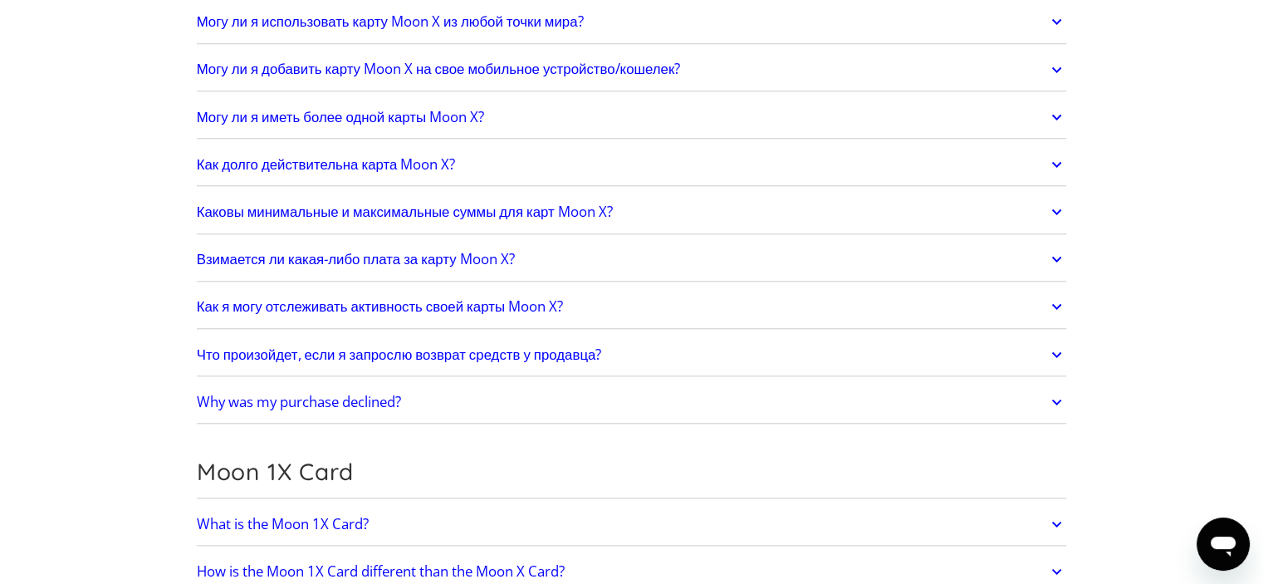
scroll to position [1665, 0]
